Goal: Navigation & Orientation: Find specific page/section

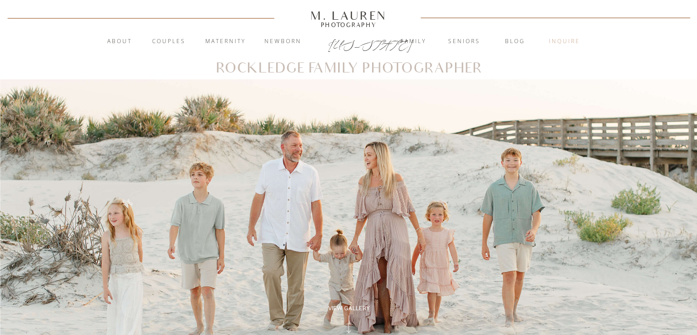
click at [585, 44] on nav "inquire" at bounding box center [564, 41] width 49 height 9
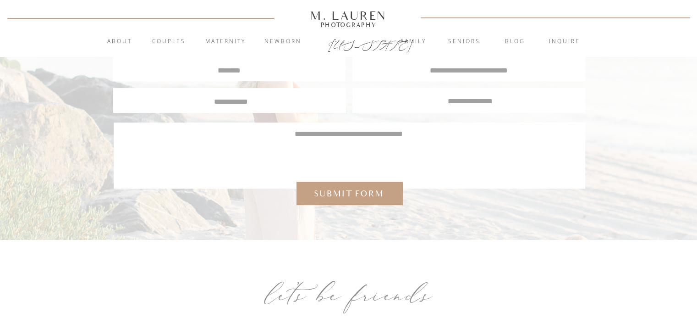
scroll to position [198, 0]
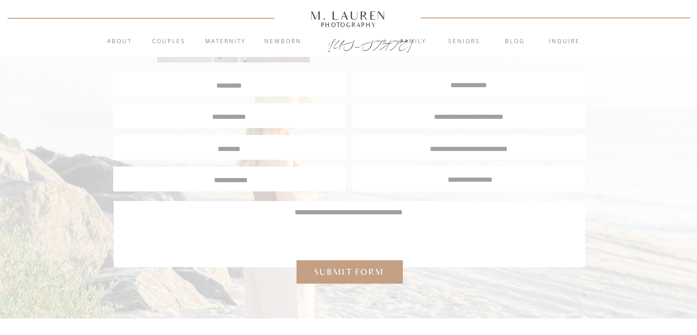
click at [125, 36] on div "blog Contact Newborn Maternity Couples Seniors Family ABOUT ME blog Seniors Fam…" at bounding box center [348, 228] width 697 height 853
click at [125, 43] on nav "About" at bounding box center [119, 41] width 35 height 9
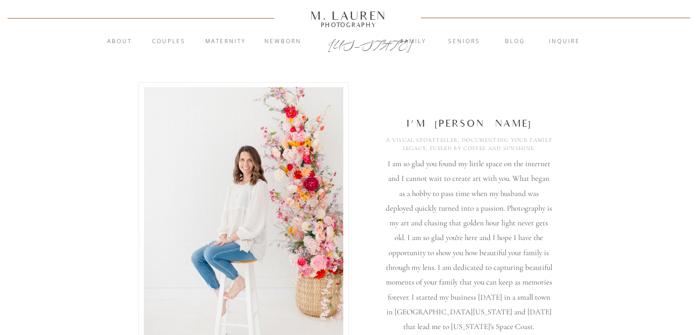
click at [362, 19] on div "M. Lauren" at bounding box center [348, 16] width 131 height 10
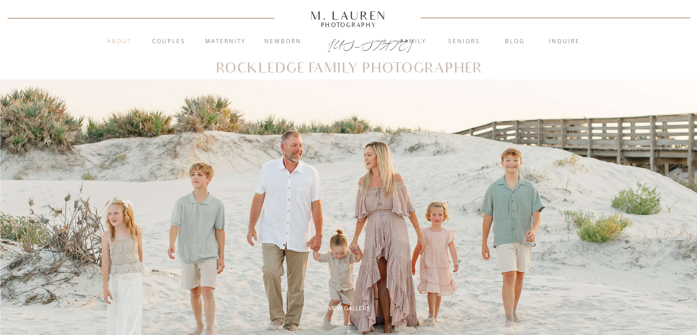
click at [115, 43] on nav "About" at bounding box center [119, 41] width 35 height 9
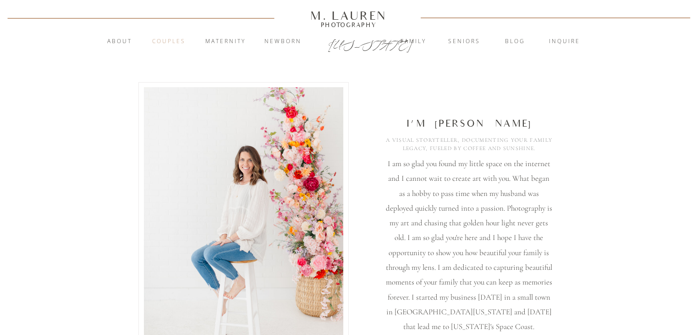
click at [159, 41] on nav "Couples" at bounding box center [168, 41] width 49 height 9
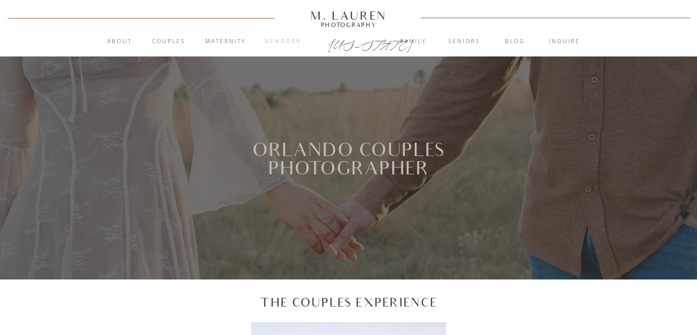
click at [278, 44] on nav "Newborn" at bounding box center [282, 41] width 49 height 9
